Goal: Go to known website: Go to known website

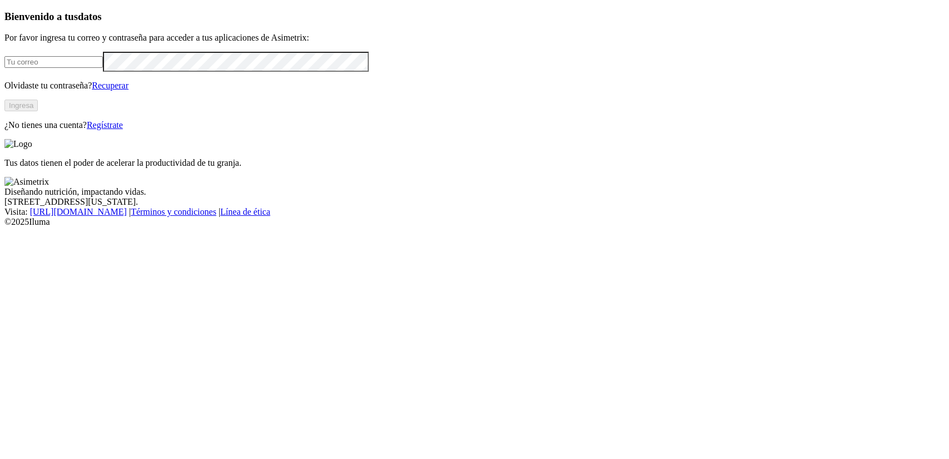
click at [103, 68] on input "email" at bounding box center [53, 62] width 98 height 12
type input "[PERSON_NAME][EMAIL_ADDRESS][PERSON_NAME][DOMAIN_NAME]"
click at [38, 111] on button "Ingresa" at bounding box center [20, 106] width 33 height 12
click at [102, 22] on span "datos" at bounding box center [90, 17] width 24 height 12
